Goal: Transaction & Acquisition: Purchase product/service

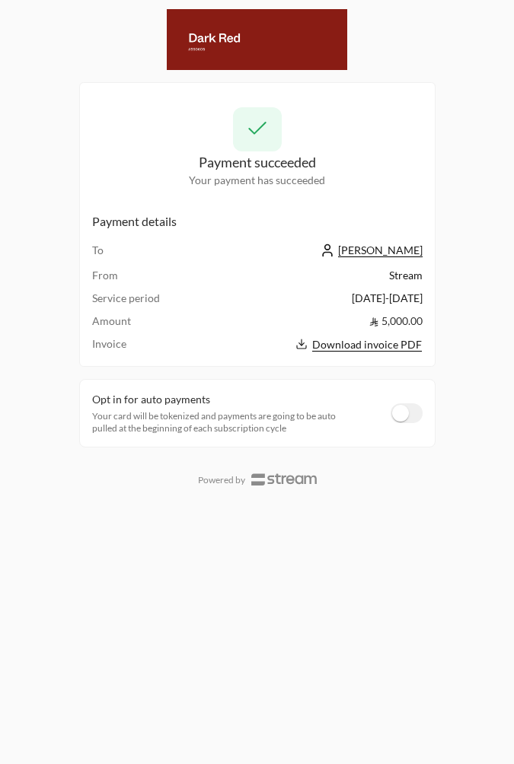
click at [399, 425] on div "Opt in for auto payments Your card will be tokenized and payments are going to …" at bounding box center [257, 413] width 356 height 68
